Goal: Complete application form: Complete application form

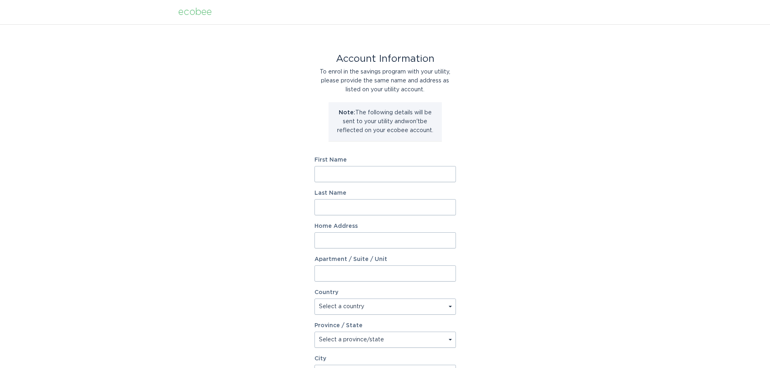
click at [391, 172] on input "First Name" at bounding box center [386, 174] width 142 height 16
type input "Christopher"
type input "Norris"
type input "145 Carlisle Pines Drive"
select select "US"
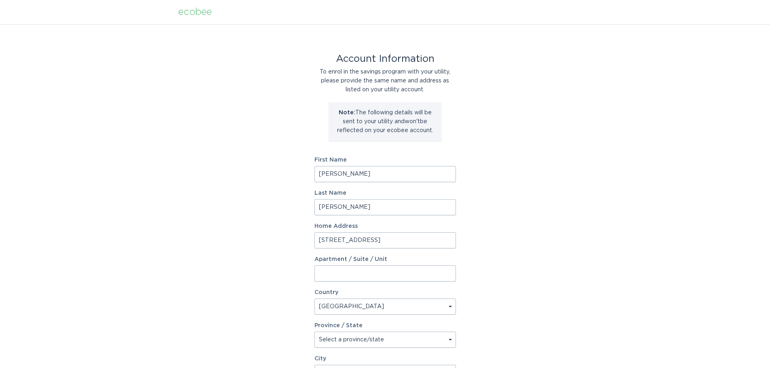
type input "Carlisle"
type input "01741"
select select "MA"
click at [256, 203] on div "Account Information To enrol in the savings program with your utility, please p…" at bounding box center [385, 247] width 770 height 447
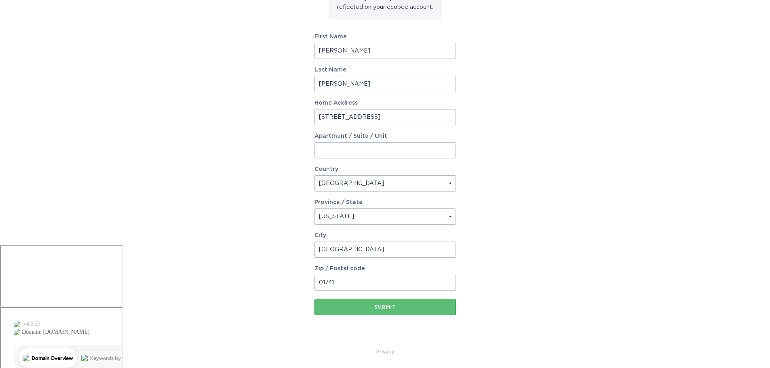
scroll to position [124, 0]
click at [376, 305] on div "Submit" at bounding box center [385, 307] width 133 height 5
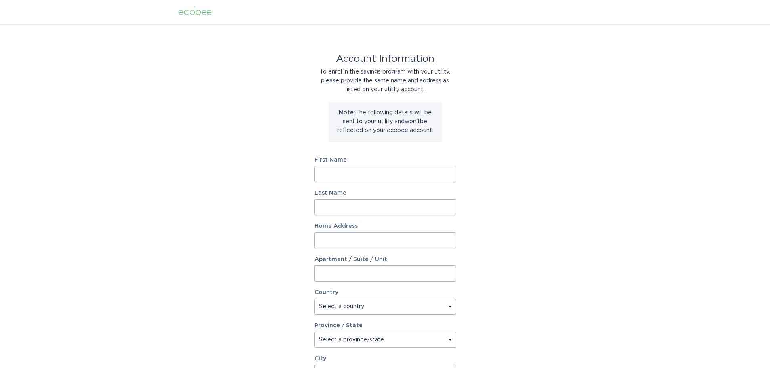
click at [347, 179] on input "First Name" at bounding box center [386, 174] width 142 height 16
type input "Christopher"
type input "Norris"
type input "145 Carlisle Pines Drive"
select select "US"
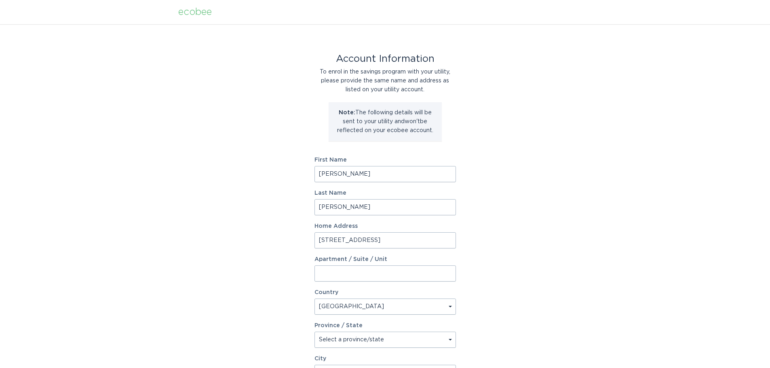
type input "Carlisle"
type input "01741"
select select "MA"
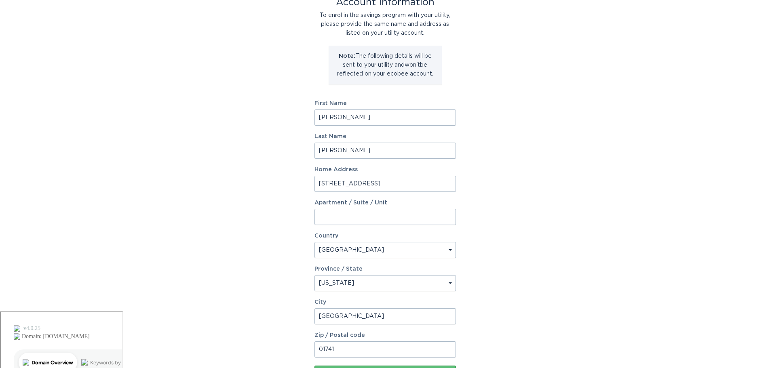
scroll to position [124, 0]
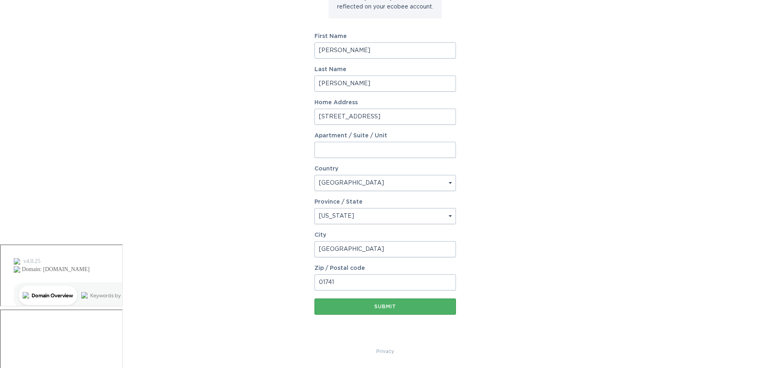
click at [399, 310] on button "Submit" at bounding box center [386, 307] width 142 height 16
